Goal: Check status: Check status

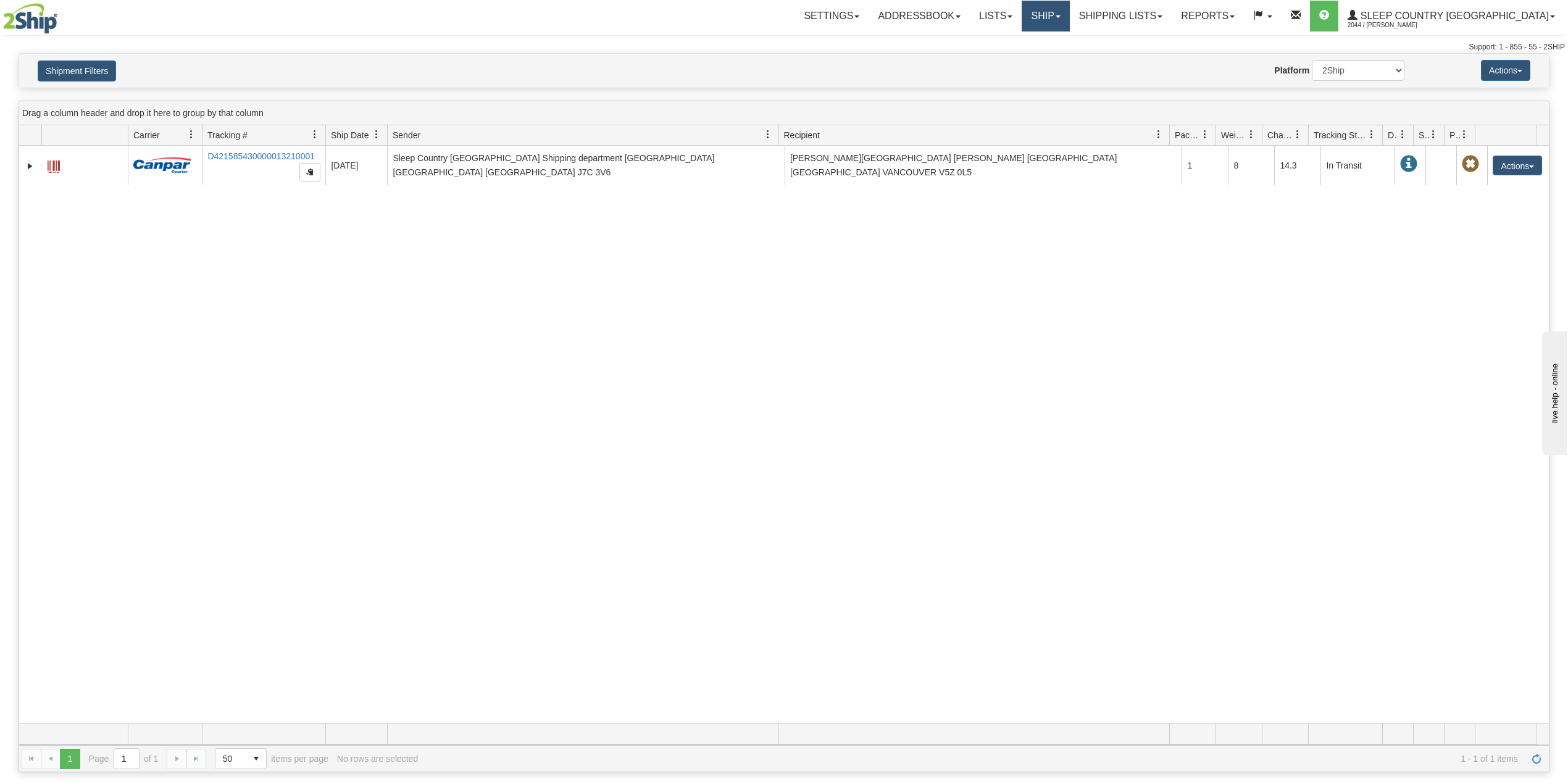
click at [1069, 11] on link "Ship" at bounding box center [1046, 16] width 48 height 31
click at [1057, 55] on span "OnHold / Order Queue" at bounding box center [1013, 59] width 87 height 10
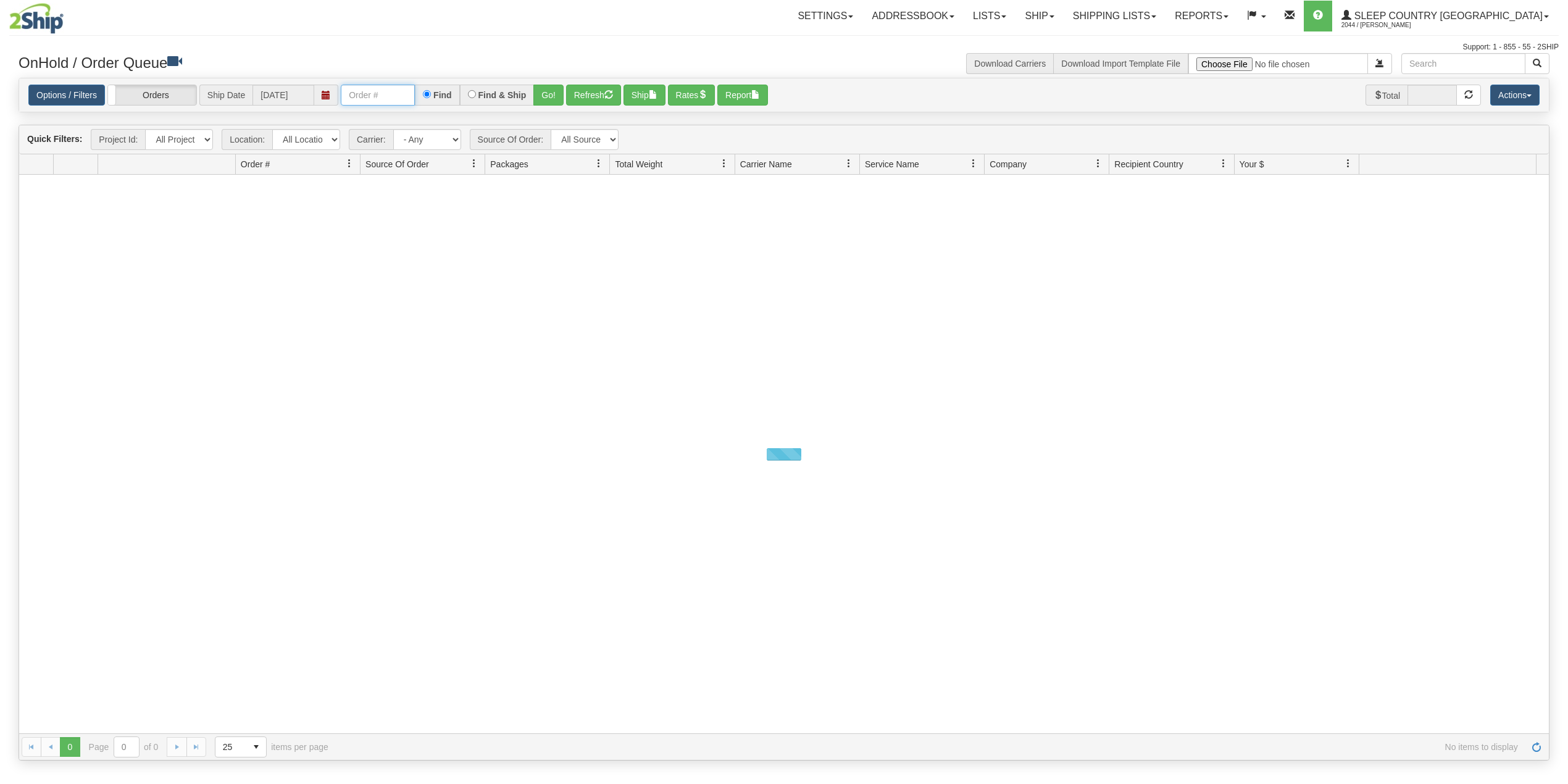
click at [347, 94] on input "text" at bounding box center [377, 95] width 74 height 21
paste input "9002I021242"
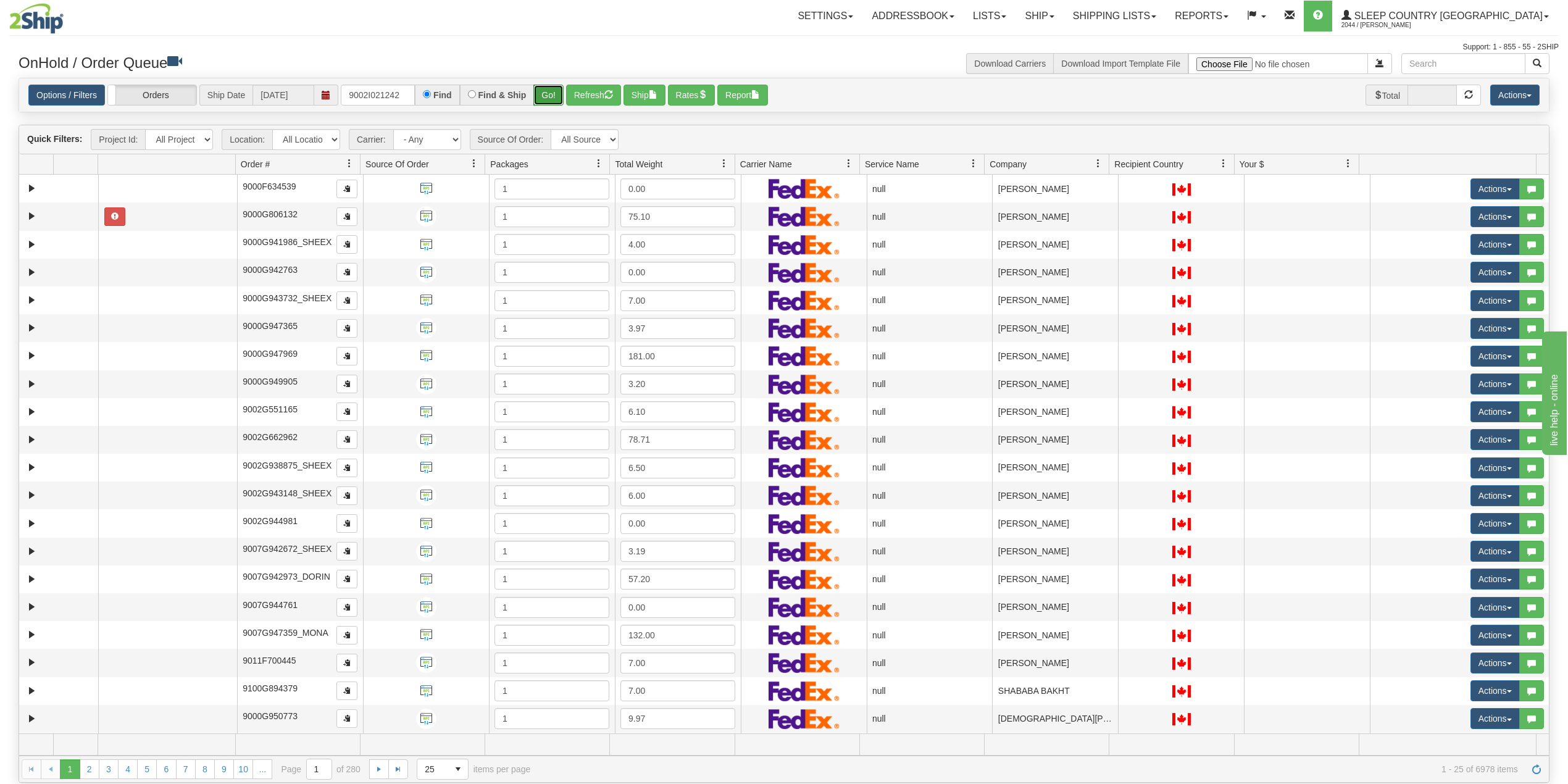
click at [553, 92] on button "Go!" at bounding box center [549, 95] width 30 height 21
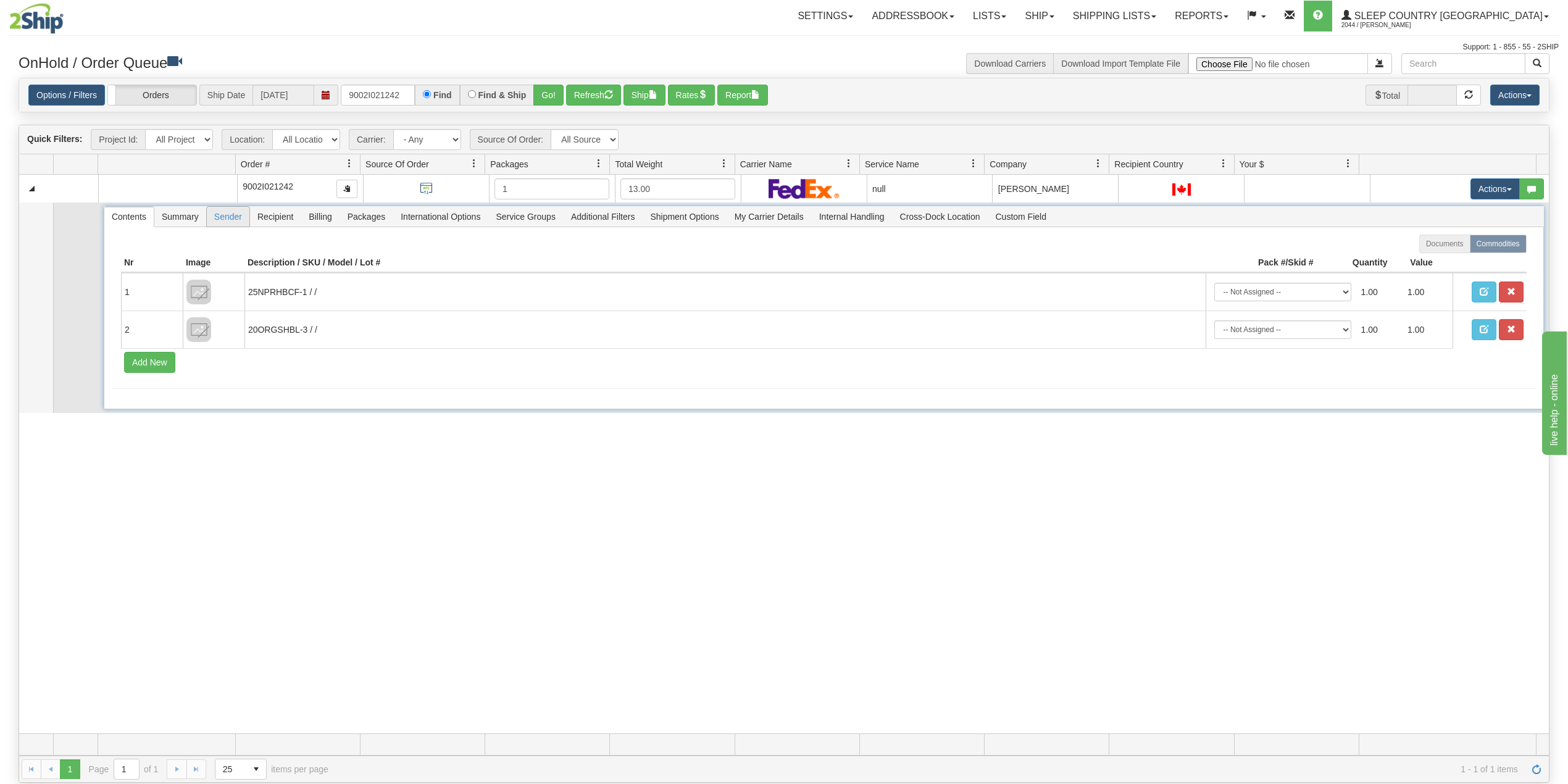
click at [220, 223] on span "Sender" at bounding box center [228, 216] width 43 height 20
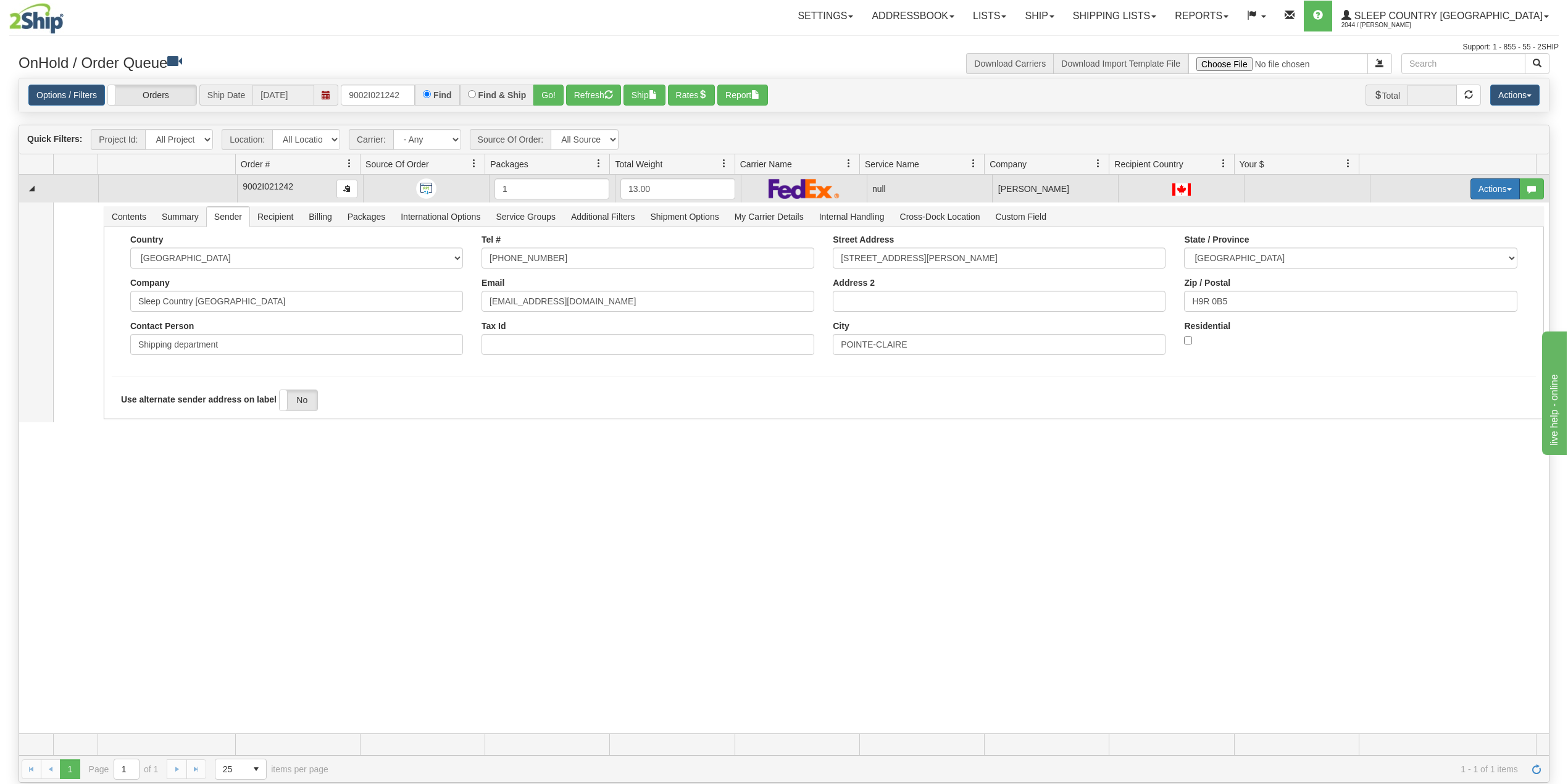
click at [1470, 196] on button "Actions" at bounding box center [1495, 189] width 49 height 21
click at [1435, 280] on span "Delete" at bounding box center [1442, 276] width 34 height 10
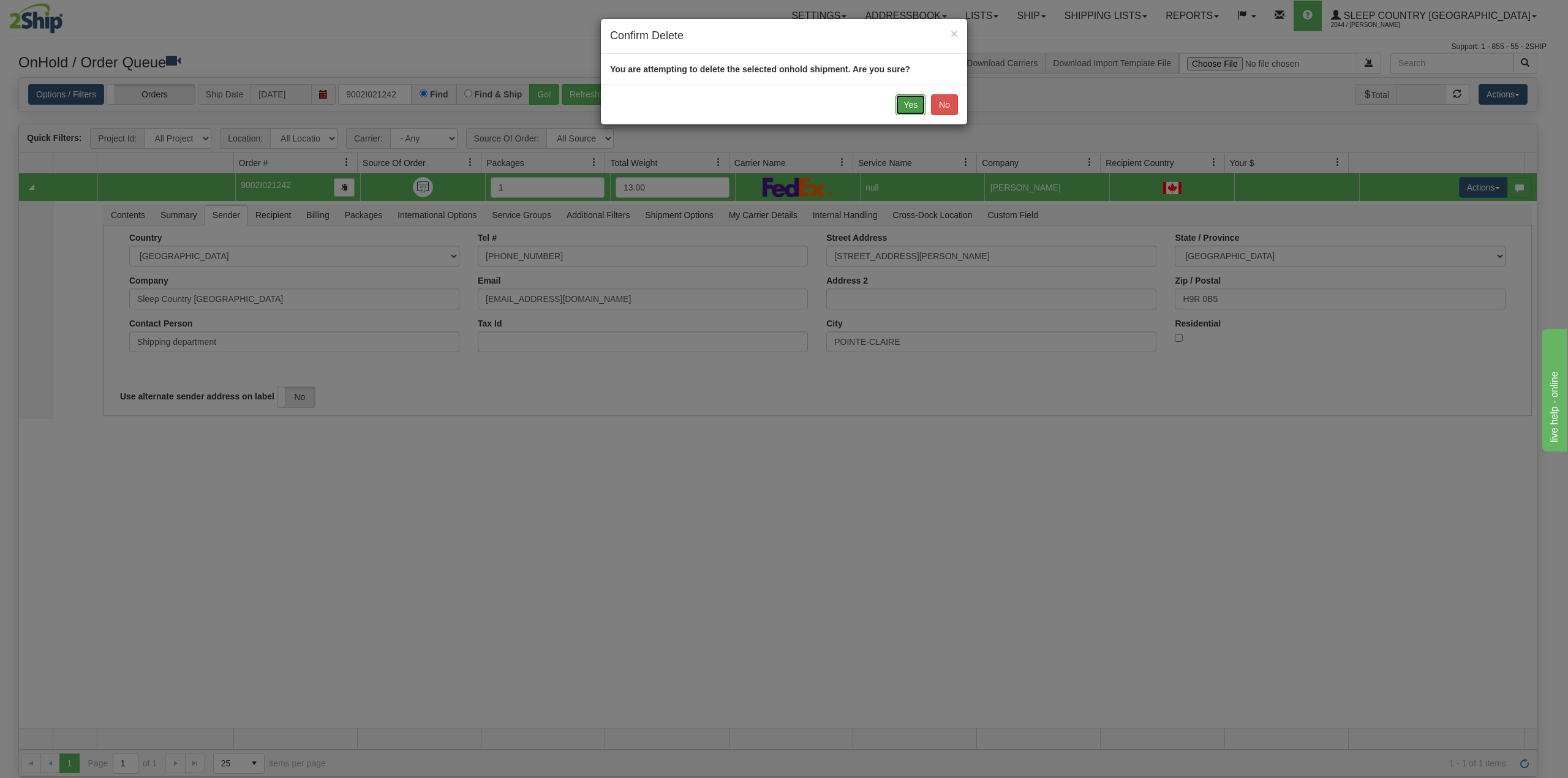
click at [915, 101] on button "Yes" at bounding box center [910, 104] width 30 height 21
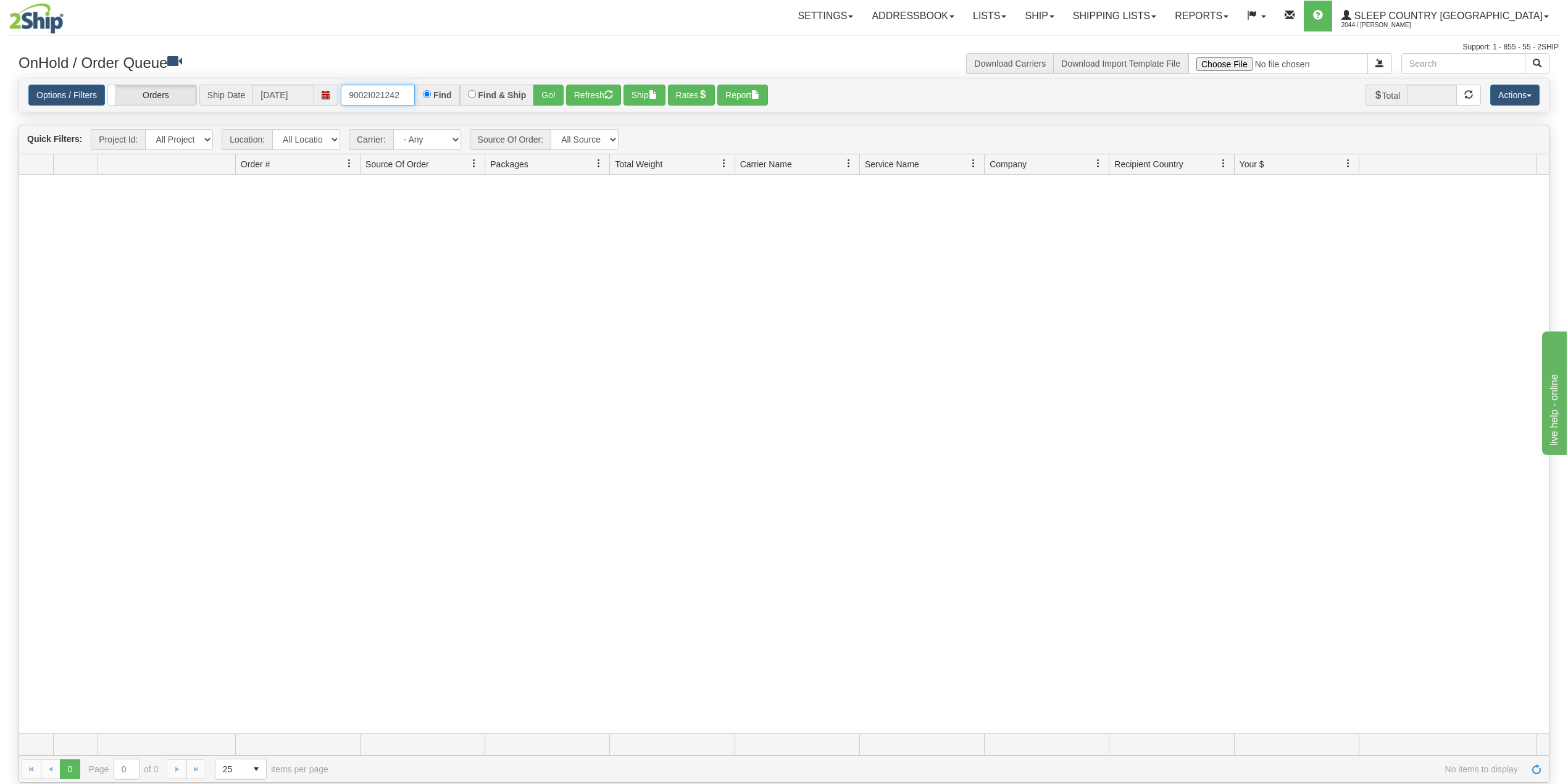
click at [359, 94] on input "9002I021242" at bounding box center [377, 95] width 74 height 21
drag, startPoint x: 359, startPoint y: 94, endPoint x: 377, endPoint y: 103, distance: 20.1
click at [363, 95] on input "9002I021242" at bounding box center [377, 95] width 74 height 21
paste input "14989"
type input "9002I014989"
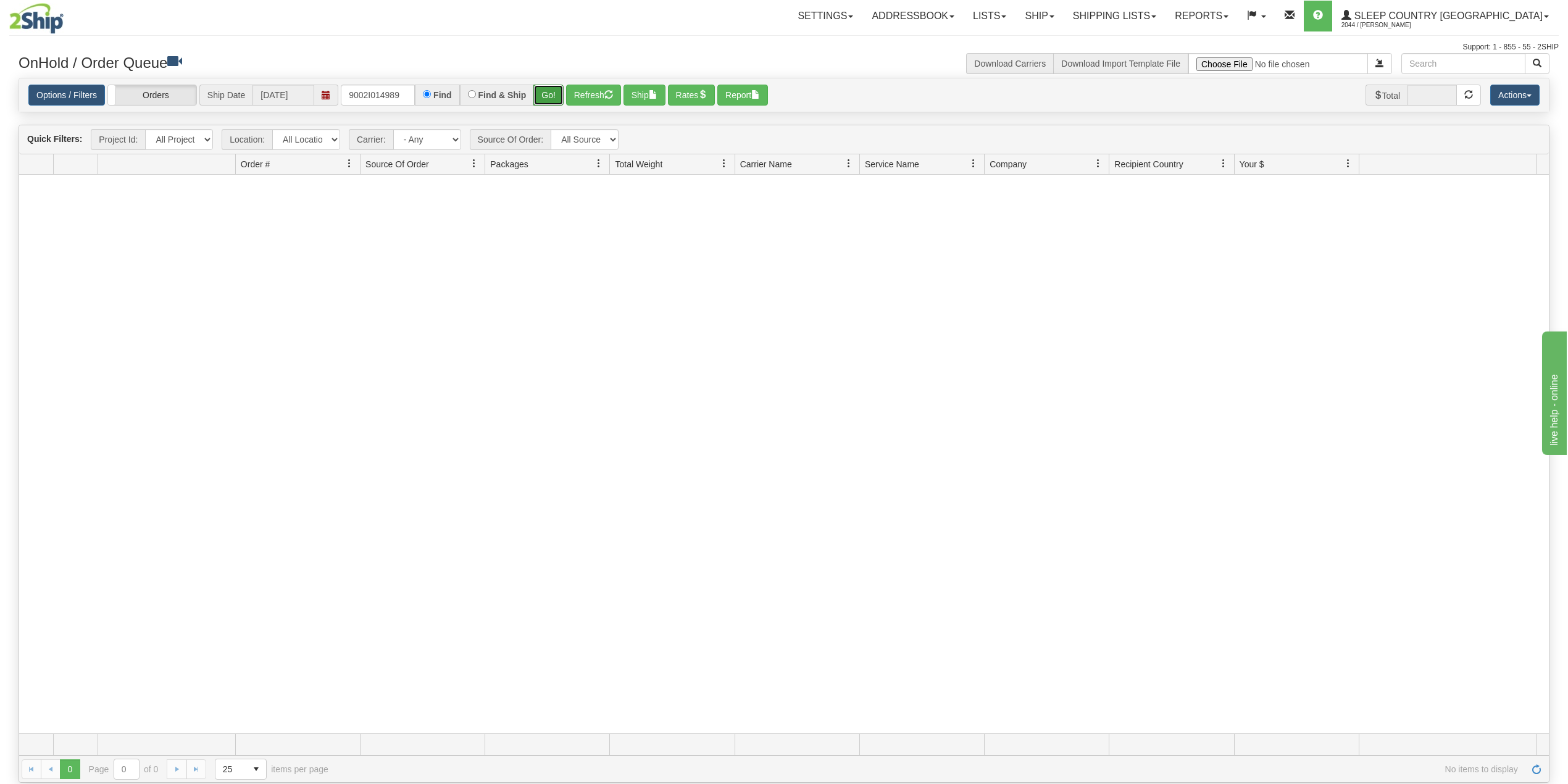
click at [546, 94] on button "Go!" at bounding box center [549, 95] width 30 height 21
click at [1166, 8] on link "Shipping lists" at bounding box center [1115, 16] width 102 height 31
click at [1153, 61] on span "Search Shipment History" at bounding box center [1105, 59] width 96 height 10
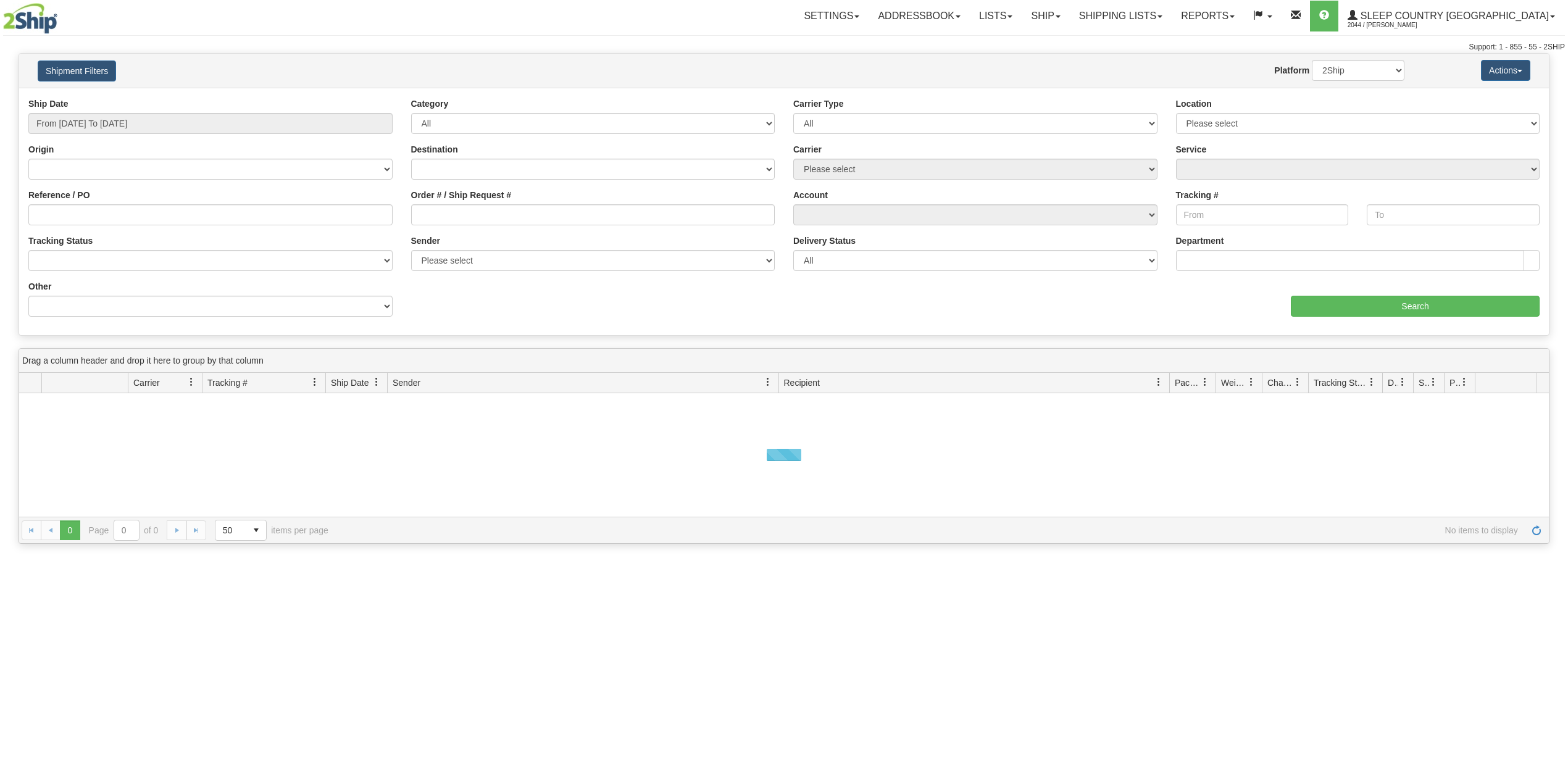
click at [114, 136] on div "Ship Date From 08/24/2025 To 08/25/2025" at bounding box center [211, 120] width 382 height 46
click at [121, 130] on input "From 08/24/2025 To 08/25/2025" at bounding box center [211, 123] width 364 height 21
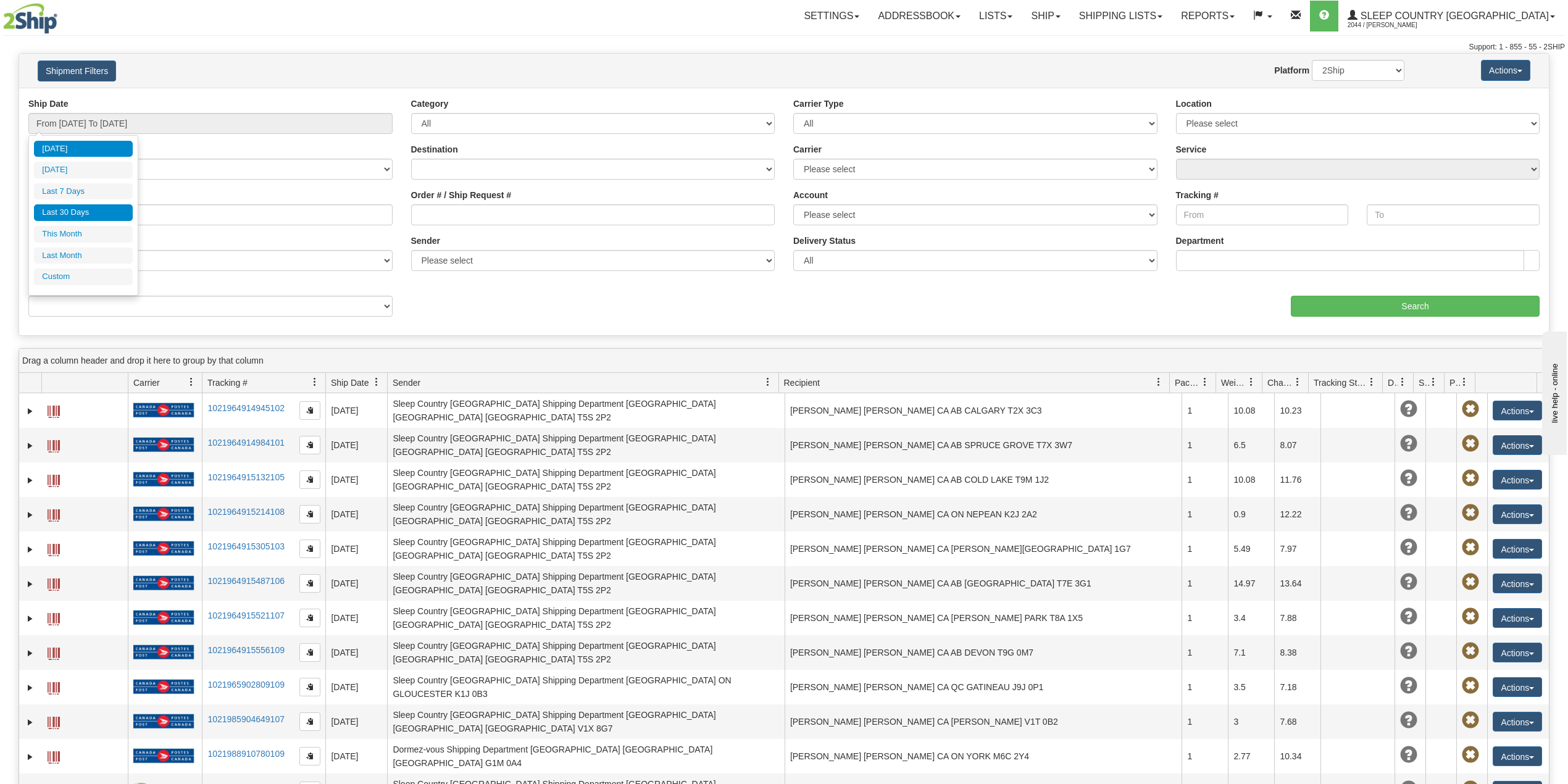
click at [106, 213] on li "Last 30 Days" at bounding box center [83, 212] width 99 height 17
type input "From 07/27/2025 To 08/25/2025"
click at [106, 213] on input "Reference / PO" at bounding box center [211, 214] width 364 height 21
paste input "9002I014989"
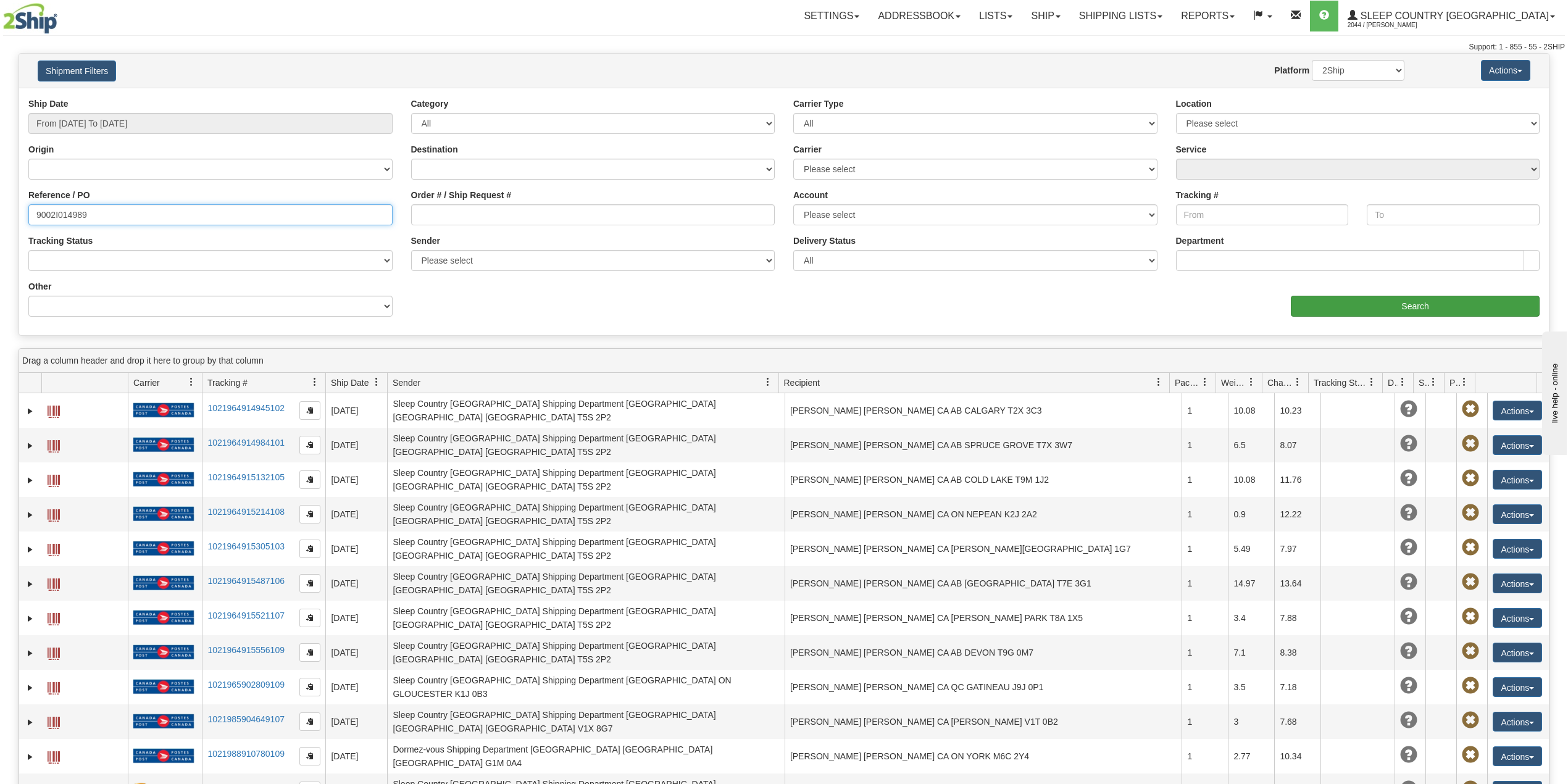
type input "9002I014989"
click at [1408, 300] on input "Search" at bounding box center [1415, 306] width 249 height 21
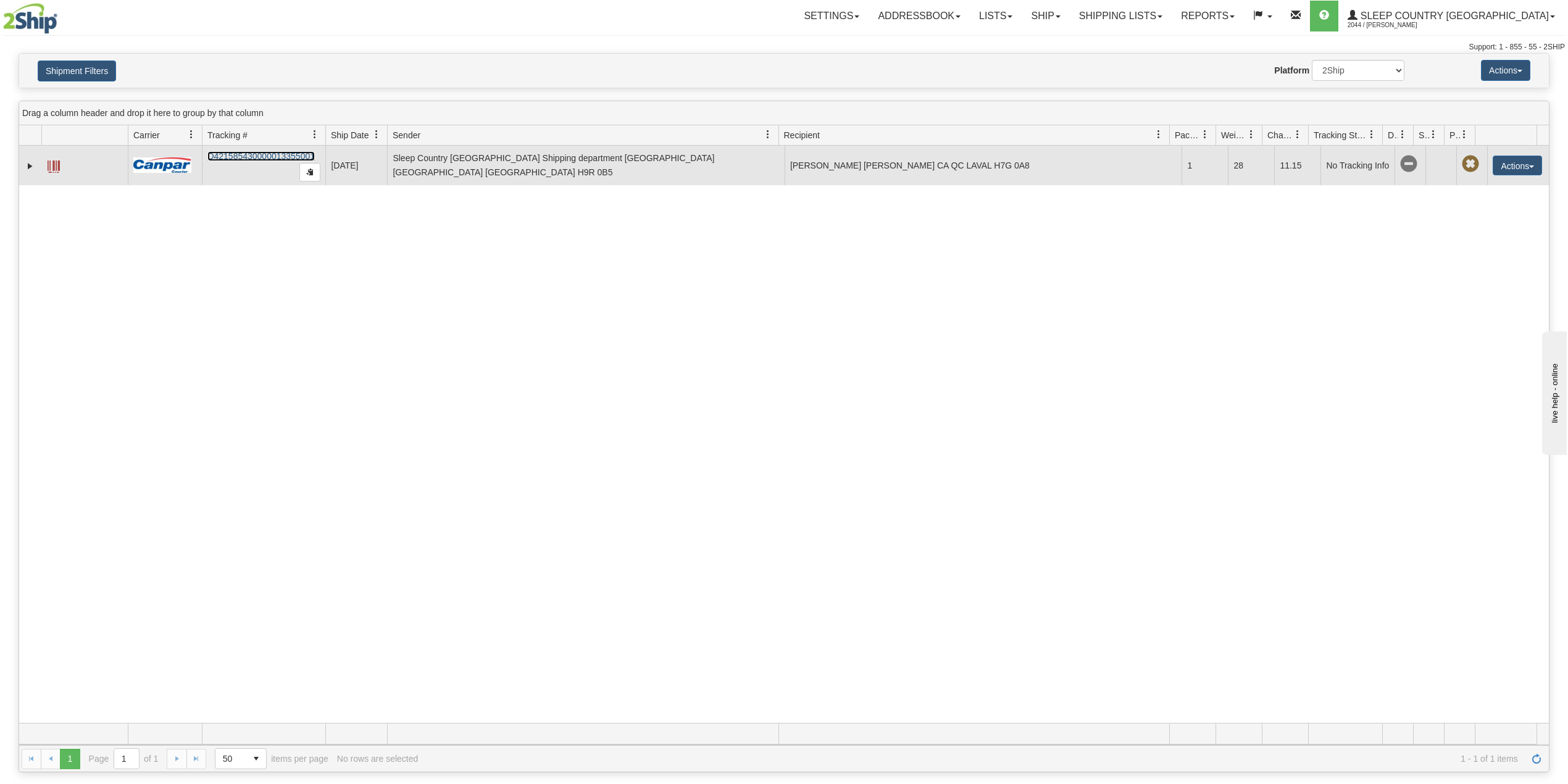
click at [240, 159] on link "D421585430000013355001" at bounding box center [261, 156] width 107 height 10
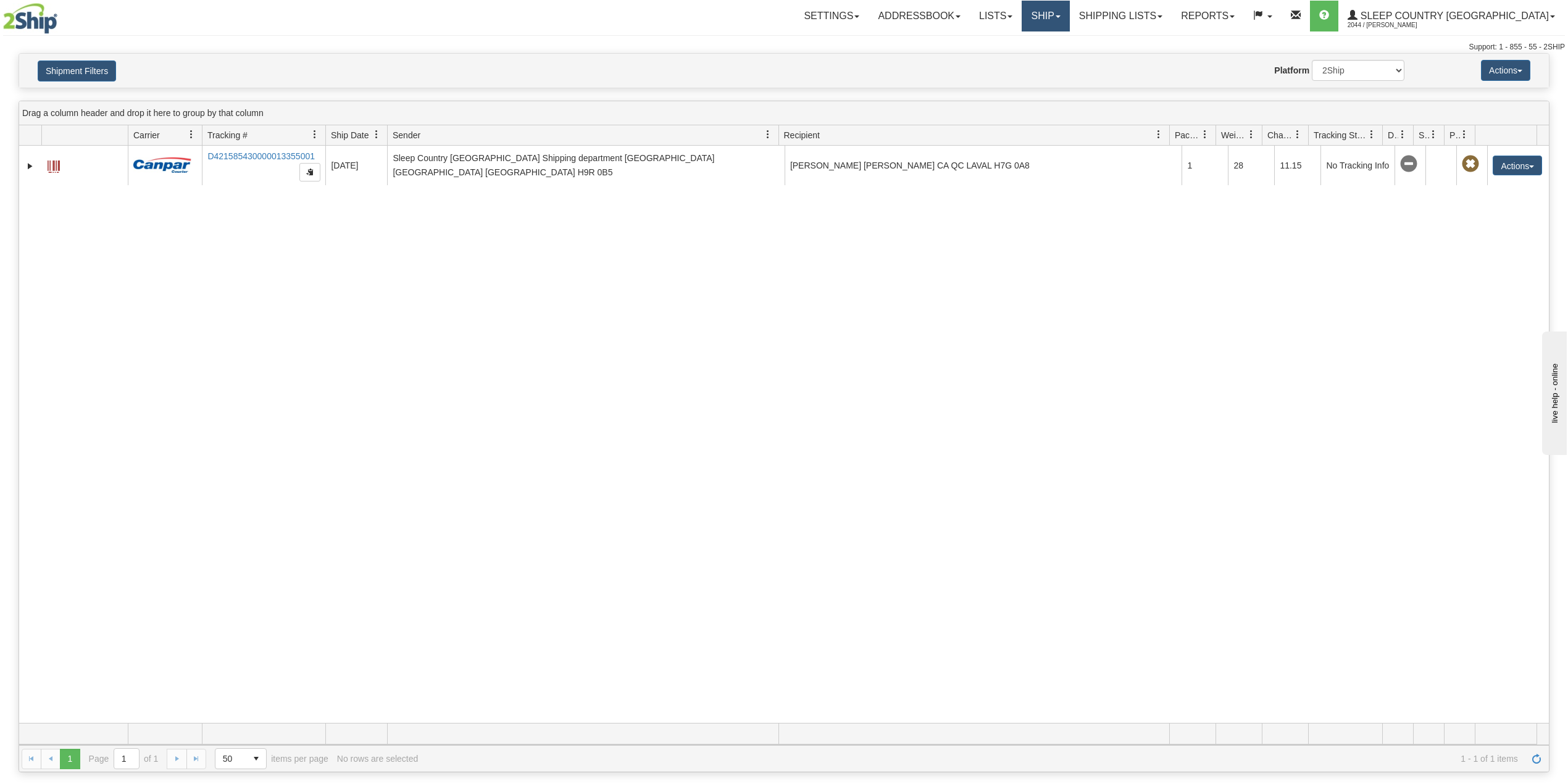
click at [1061, 17] on span at bounding box center [1058, 17] width 5 height 3
click at [1057, 55] on span "OnHold / Order Queue" at bounding box center [1013, 59] width 87 height 10
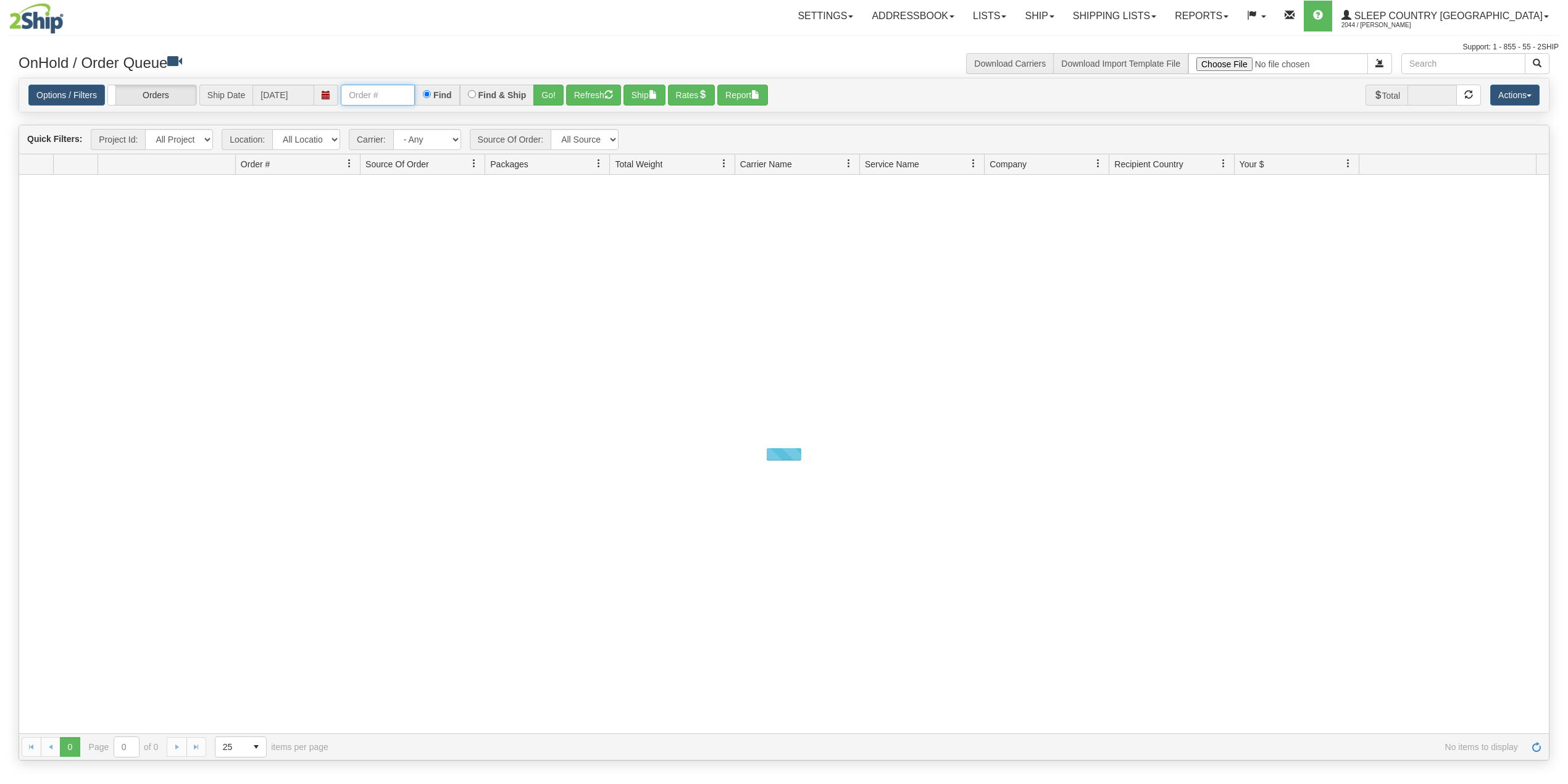
drag, startPoint x: 381, startPoint y: 94, endPoint x: 403, endPoint y: 105, distance: 24.6
click at [381, 94] on input "text" at bounding box center [377, 95] width 74 height 21
paste input "9002I018016"
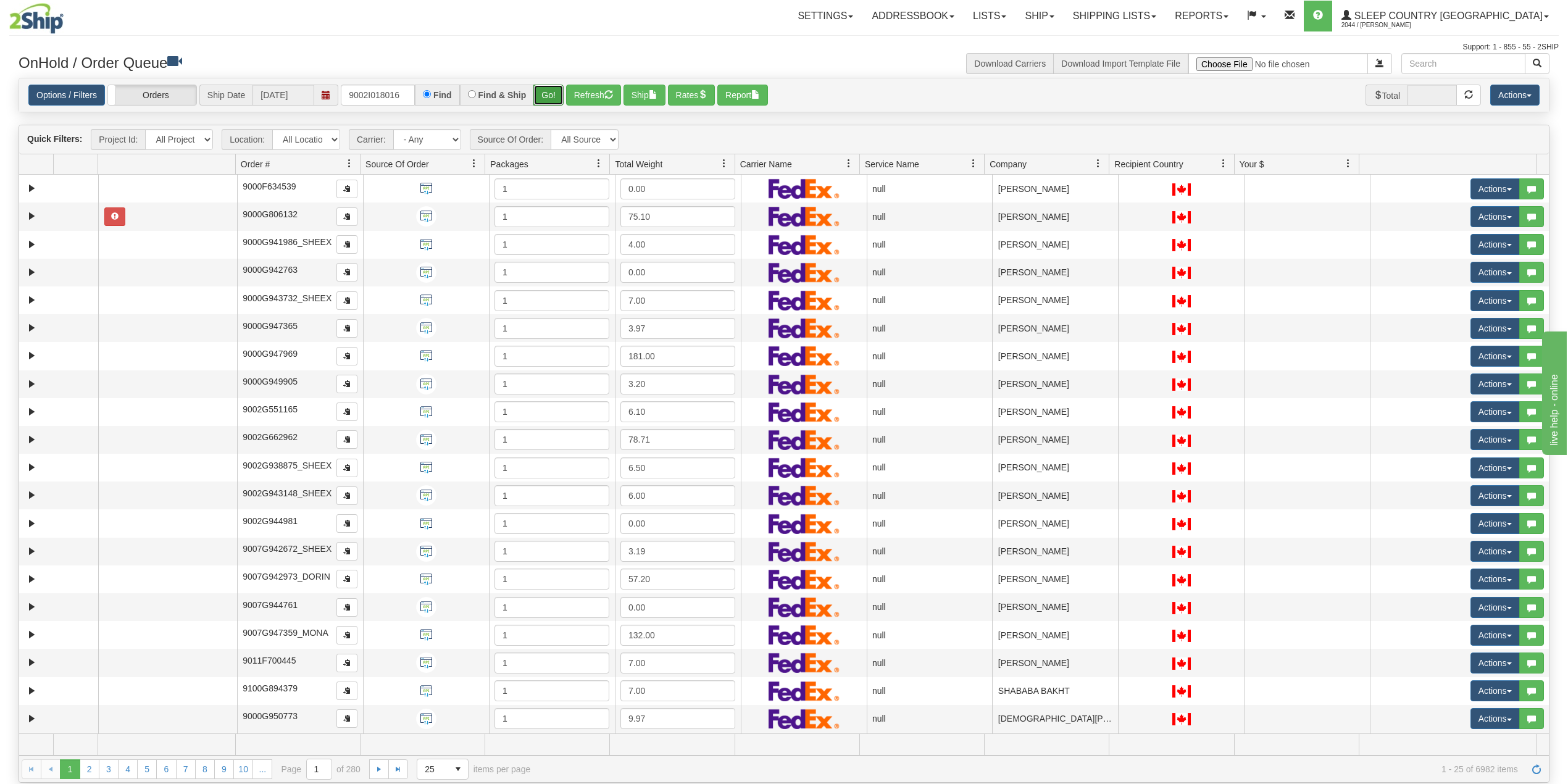
click at [549, 90] on button "Go!" at bounding box center [549, 95] width 30 height 21
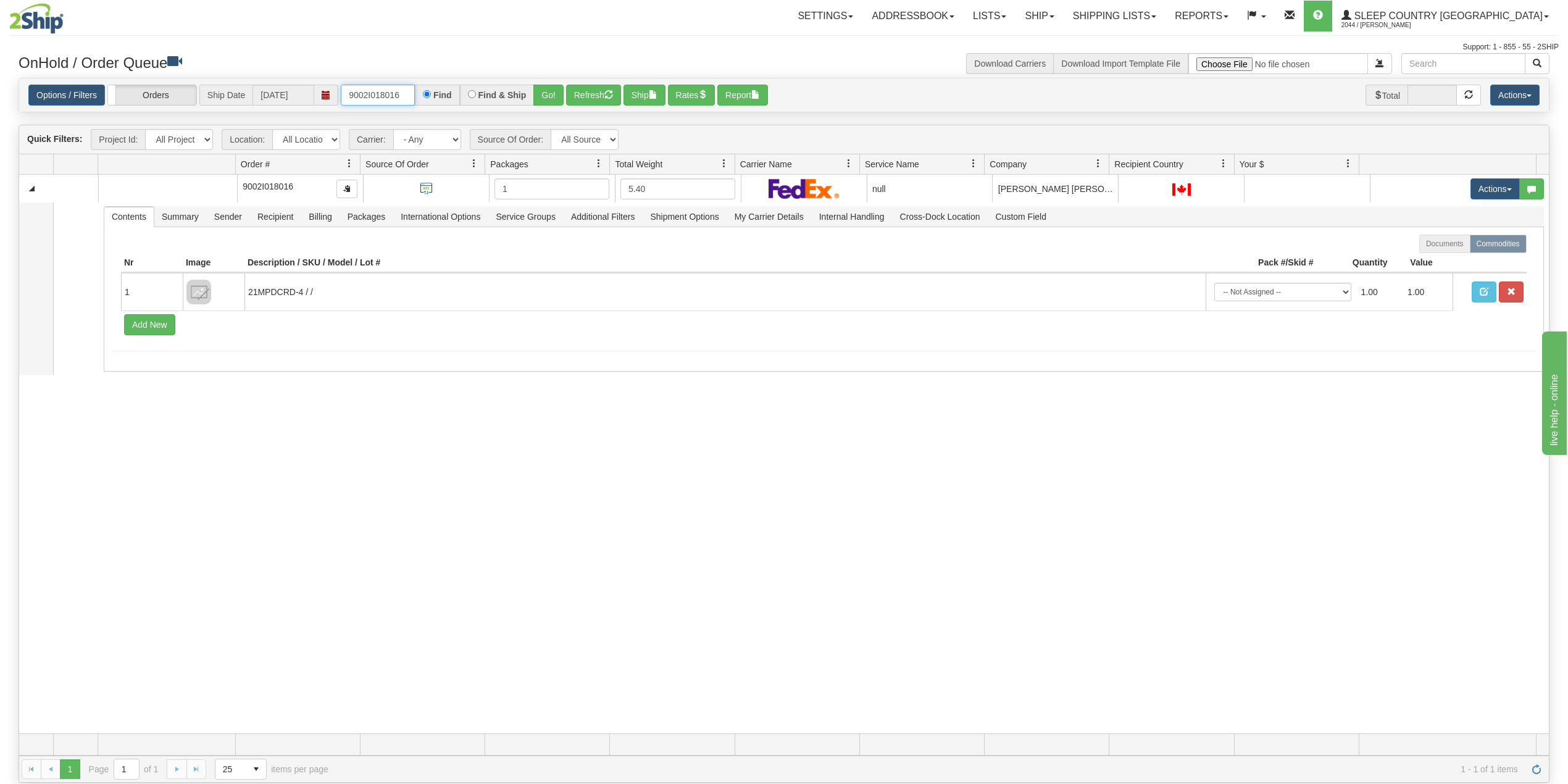
click at [379, 95] on input "9002I018016" at bounding box center [377, 95] width 74 height 21
paste input "5160"
click at [553, 94] on button "Go!" at bounding box center [549, 95] width 30 height 21
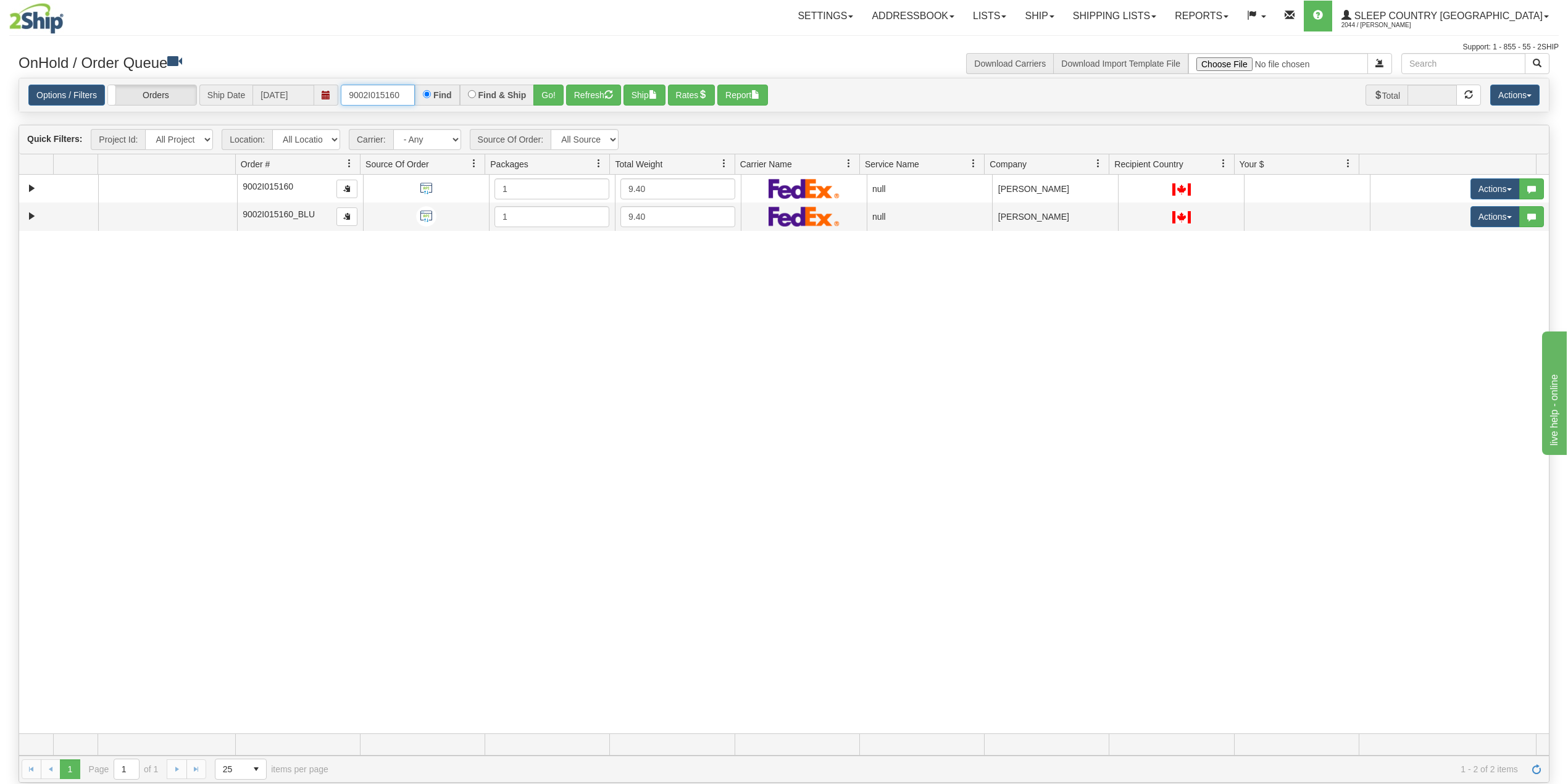
click at [368, 87] on input "9002I015160" at bounding box center [377, 95] width 74 height 21
paste input "0I012349"
type input "9000I012349"
click at [556, 95] on button "Go!" at bounding box center [549, 95] width 30 height 21
